Goal: Navigation & Orientation: Find specific page/section

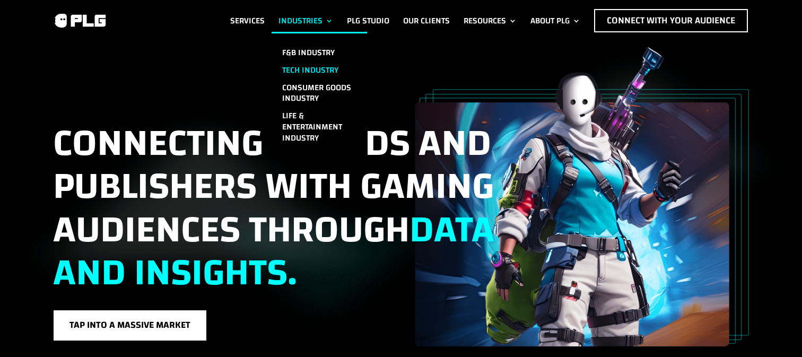
click at [297, 63] on link "Tech Industry" at bounding box center [320, 71] width 96 height 18
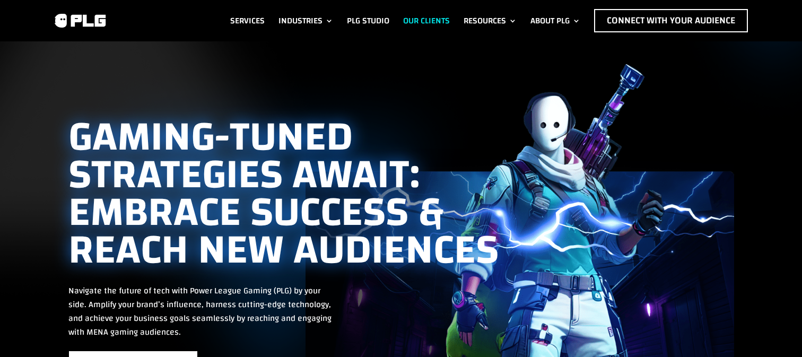
click at [404, 13] on link "Our Clients" at bounding box center [426, 20] width 47 height 23
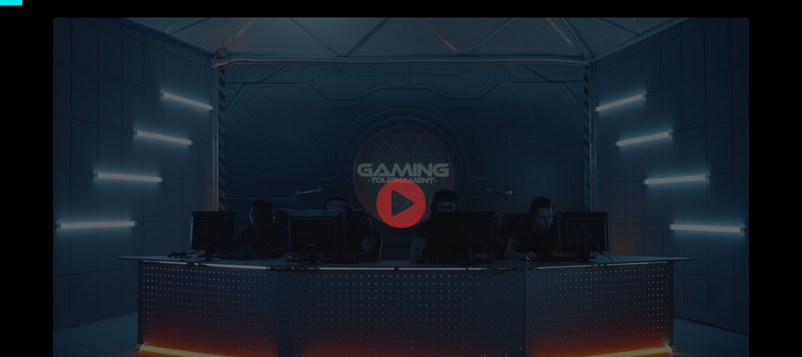
scroll to position [43, 0]
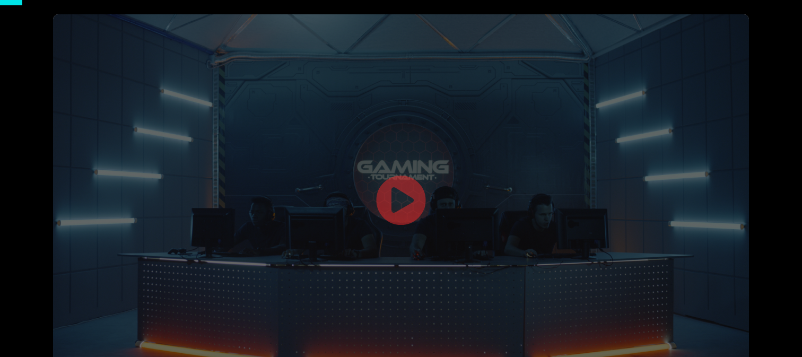
click at [407, 197] on link at bounding box center [401, 202] width 51 height 55
